Goal: Book appointment/travel/reservation

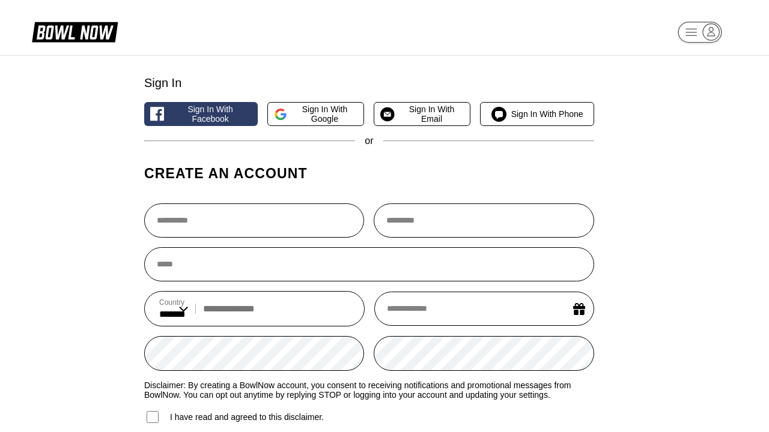
select select "**"
click at [422, 116] on span "Sign in with Email" at bounding box center [431, 113] width 65 height 19
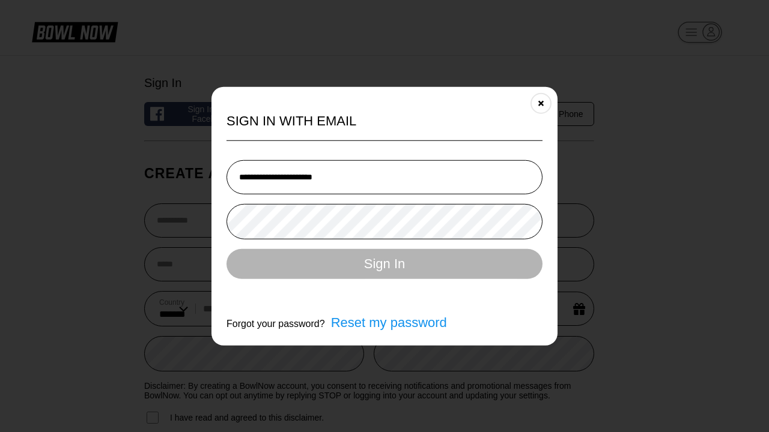
type input "**********"
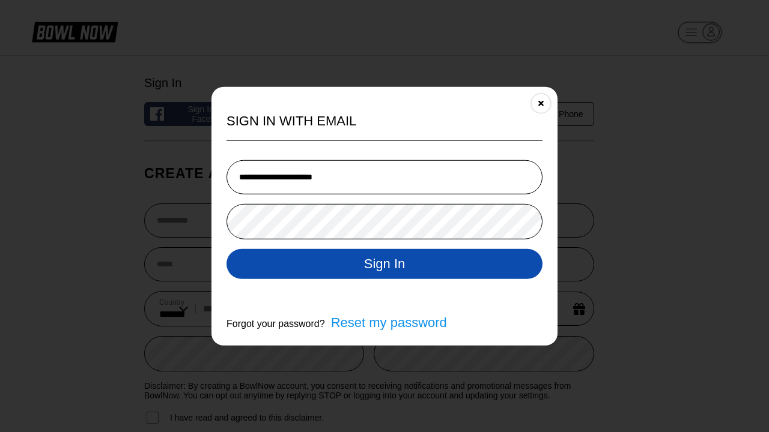
click at [384, 265] on button "Sign In" at bounding box center [384, 264] width 316 height 30
